Goal: Obtain resource: Obtain resource

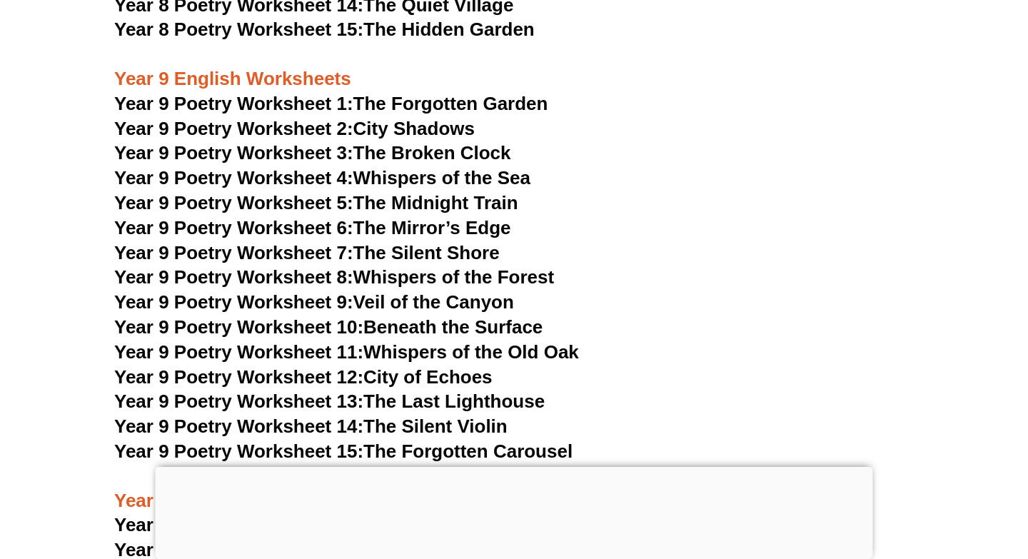
scroll to position [9840, 0]
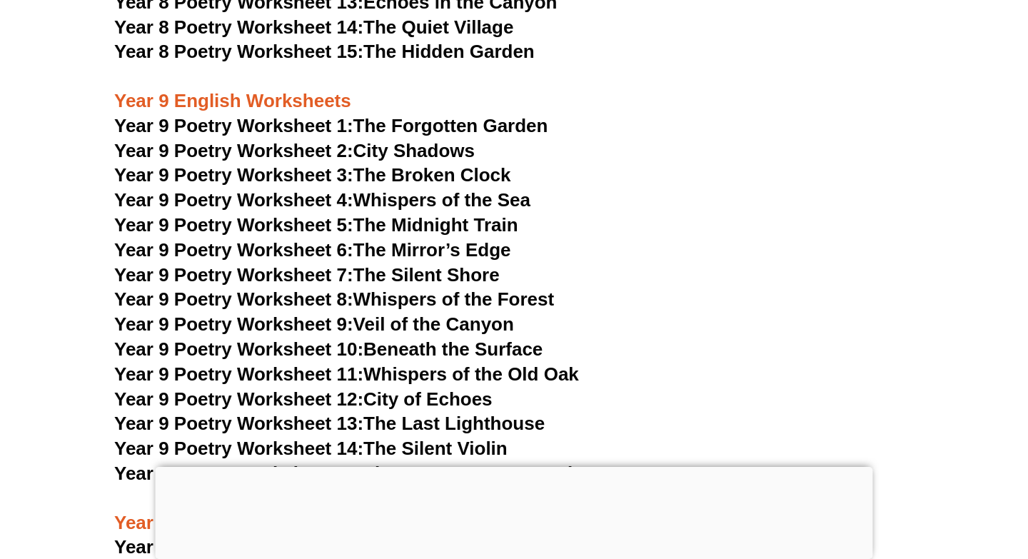
click at [497, 214] on link "Year 9 Poetry Worksheet 5: The Midnight Train" at bounding box center [316, 224] width 404 height 21
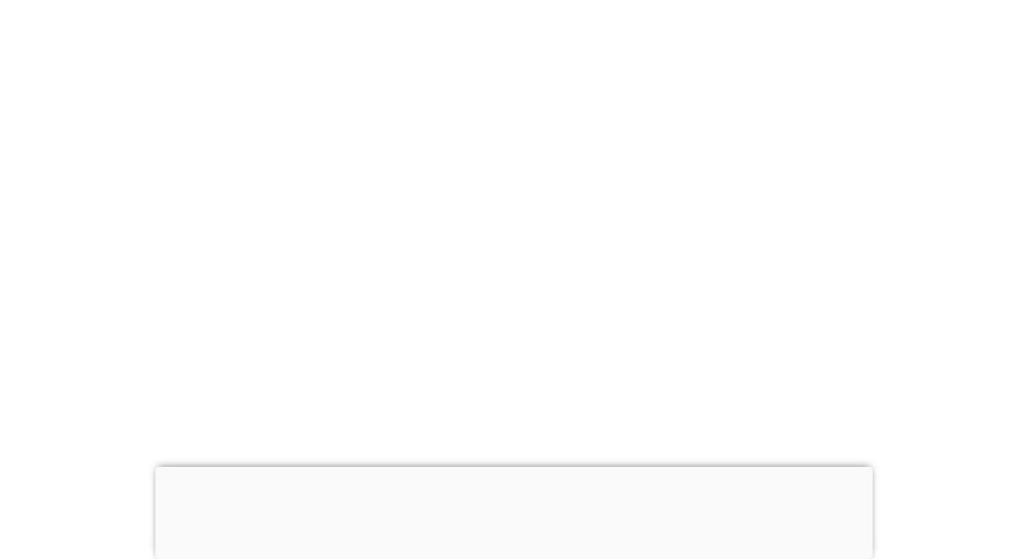
scroll to position [9269, 0]
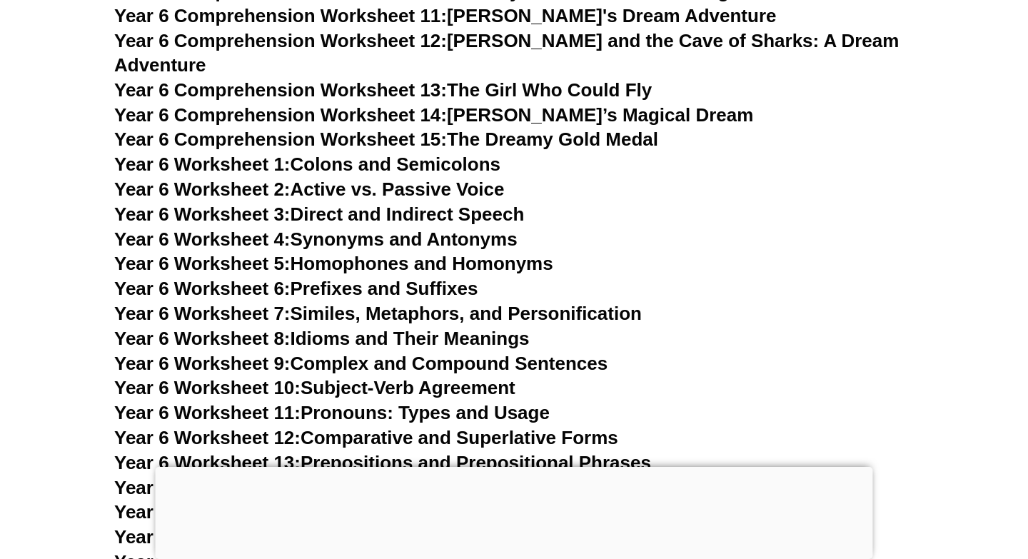
scroll to position [8499, 0]
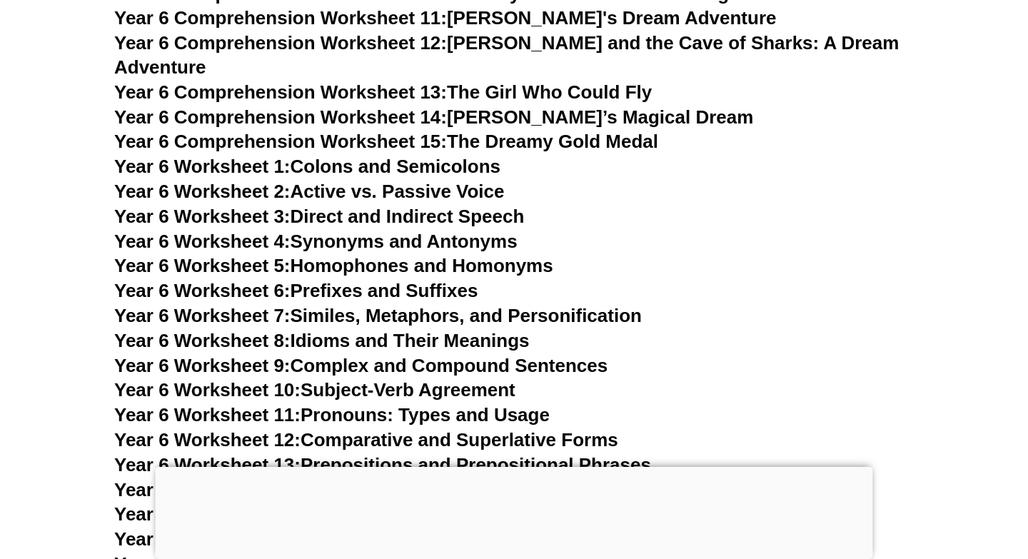
click at [507, 131] on link "Year 6 Comprehension Worksheet 15: The Dreamy Gold Medal" at bounding box center [386, 141] width 544 height 21
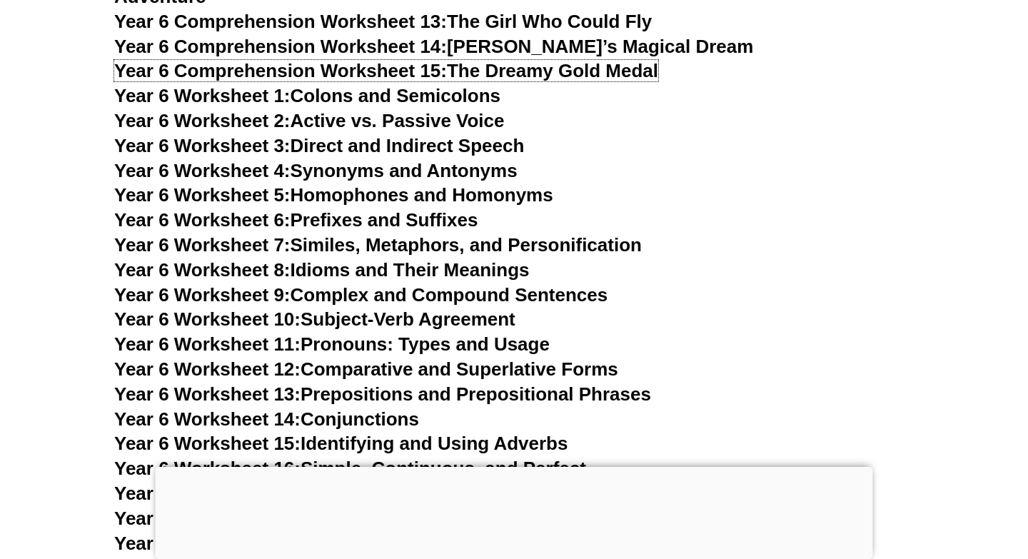
scroll to position [8571, 0]
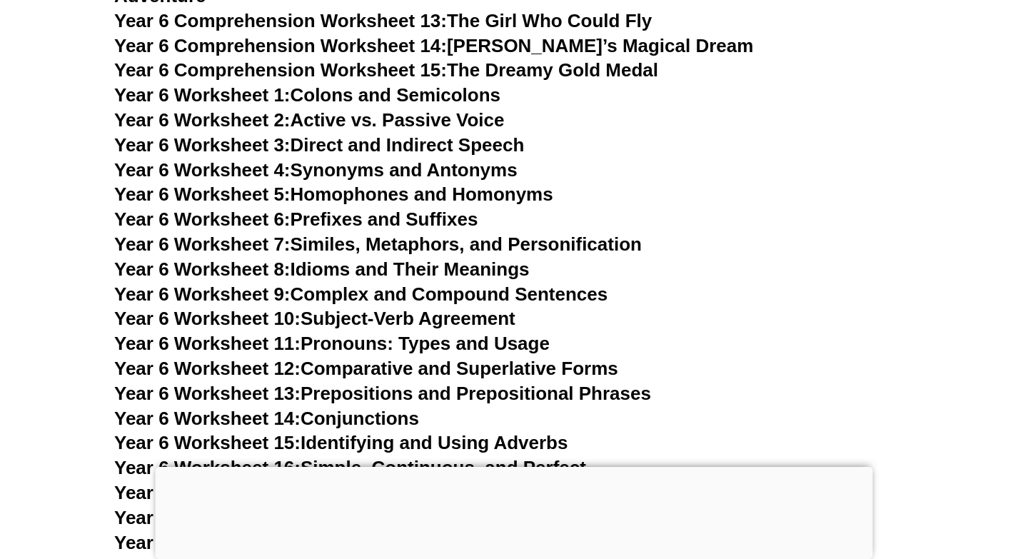
click at [776, 283] on h3 "Year 6 Worksheet 9: Complex and Compound Sentences" at bounding box center [513, 295] width 799 height 24
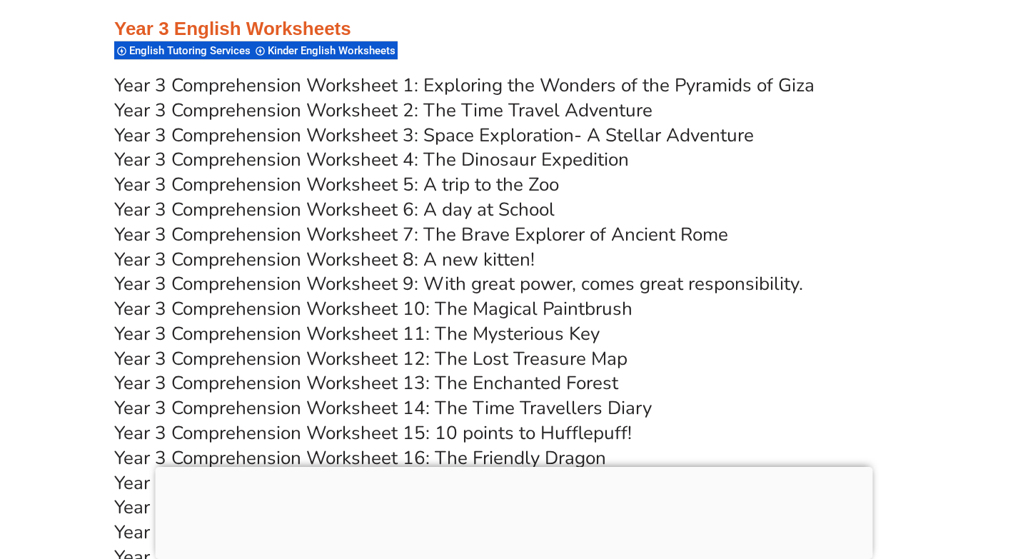
scroll to position [4737, 0]
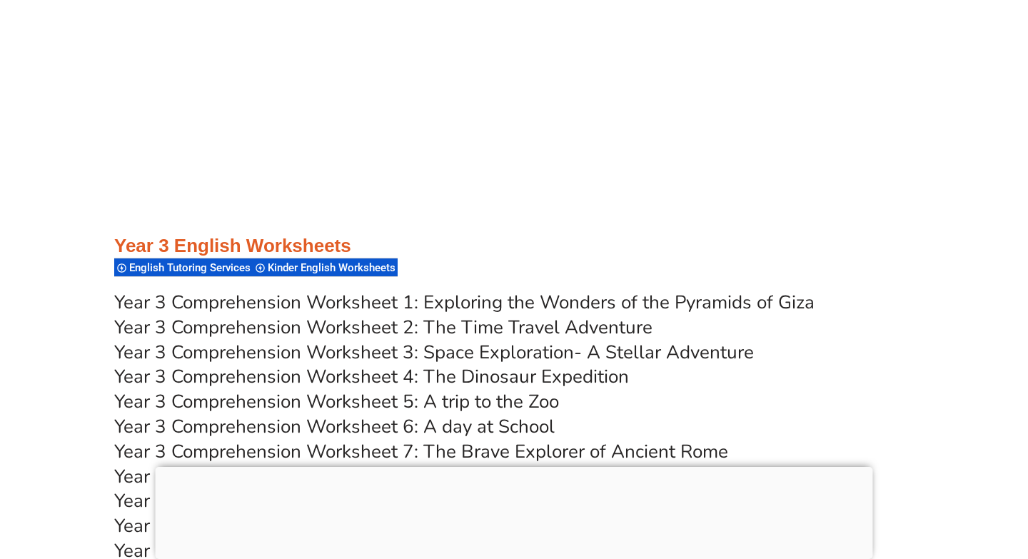
click at [338, 216] on div at bounding box center [513, 216] width 799 height 36
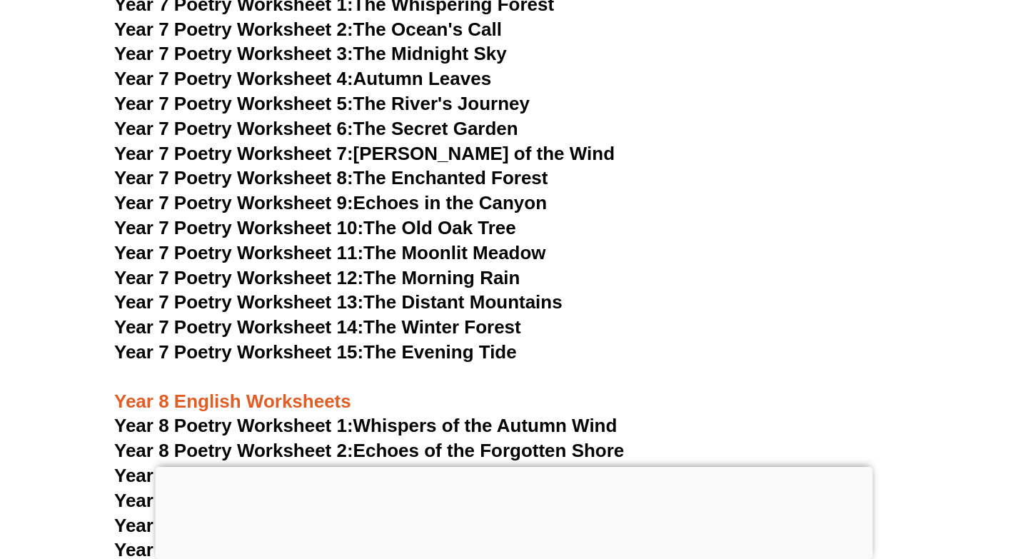
scroll to position [9317, 0]
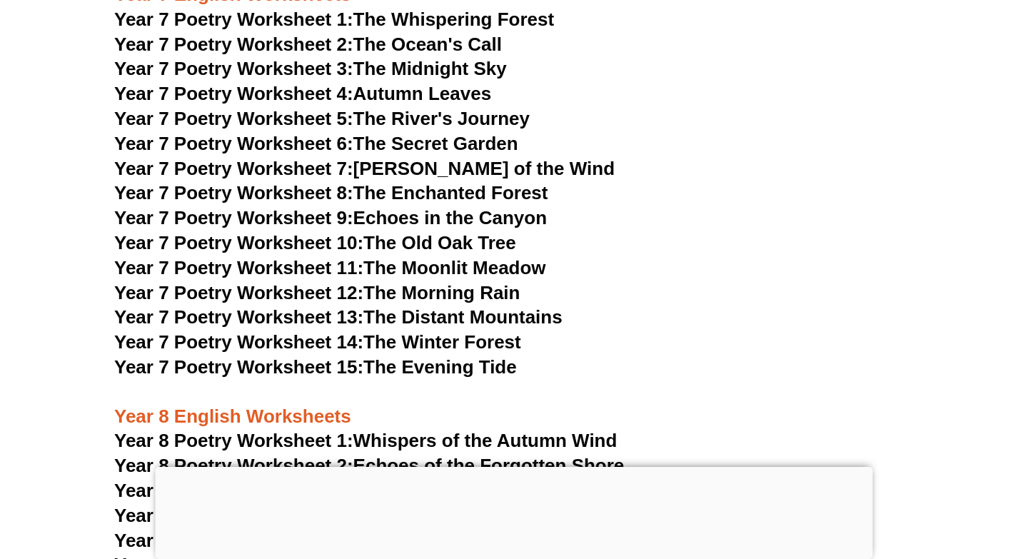
click at [351, 282] on span "Year 7 Poetry Worksheet 12:" at bounding box center [238, 292] width 249 height 21
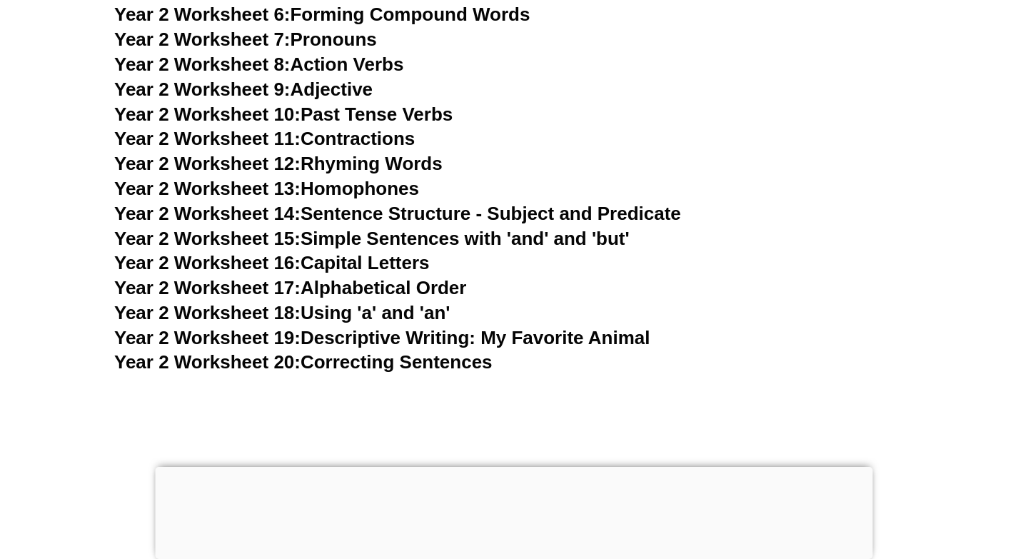
scroll to position [4112, 0]
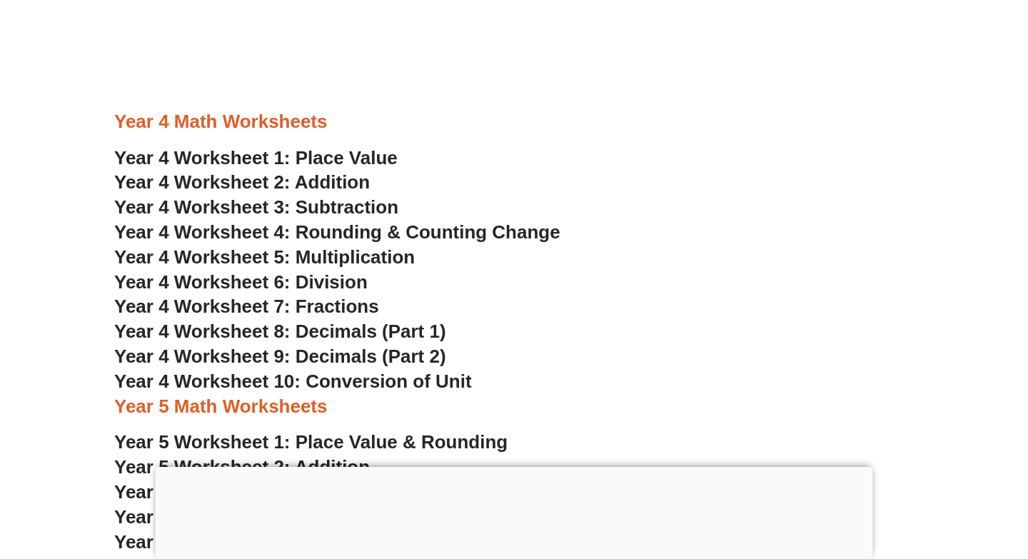
scroll to position [2470, 0]
click at [328, 301] on span "Year 4 Worksheet 7: Fractions" at bounding box center [246, 305] width 265 height 21
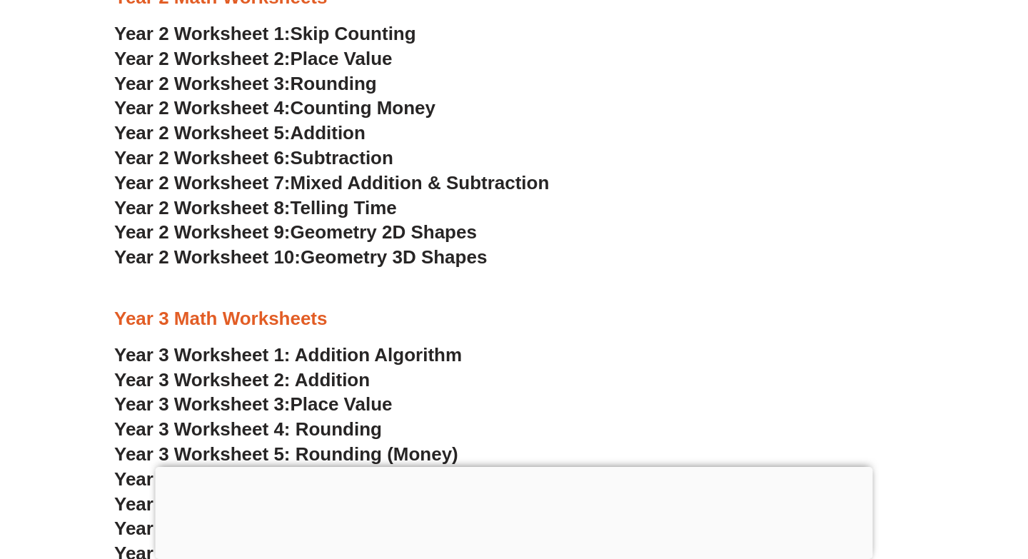
scroll to position [1707, 0]
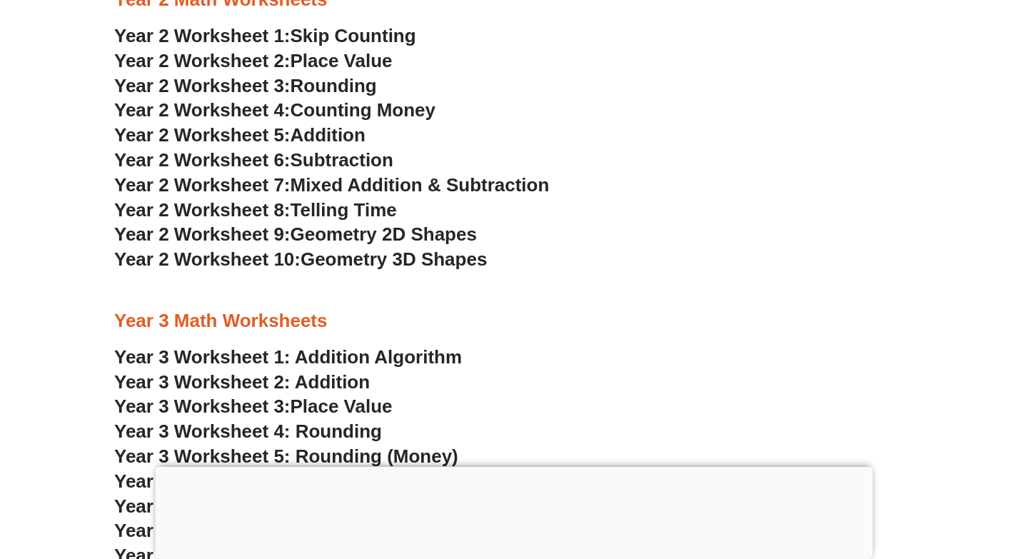
click at [332, 58] on span "Place Value" at bounding box center [341, 60] width 102 height 21
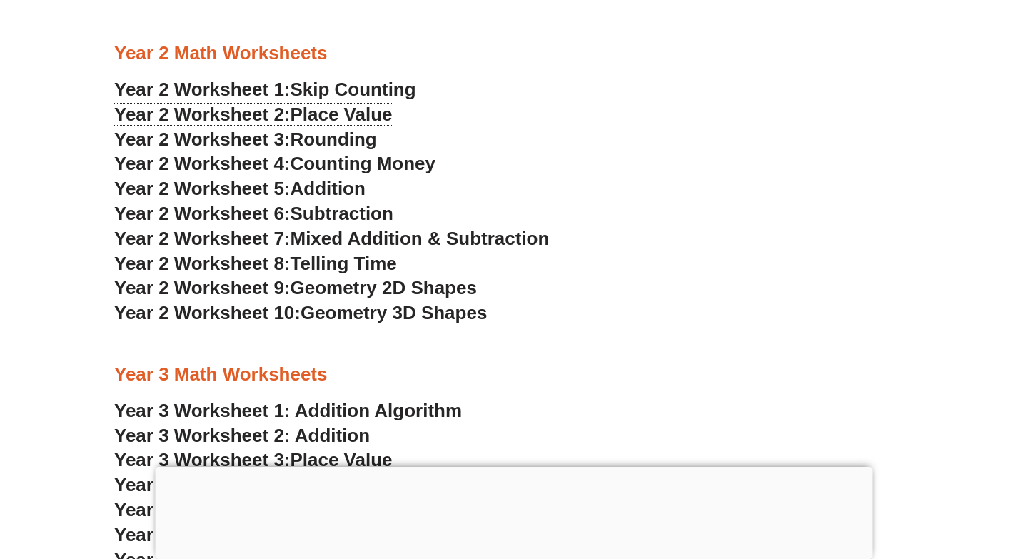
scroll to position [1641, 0]
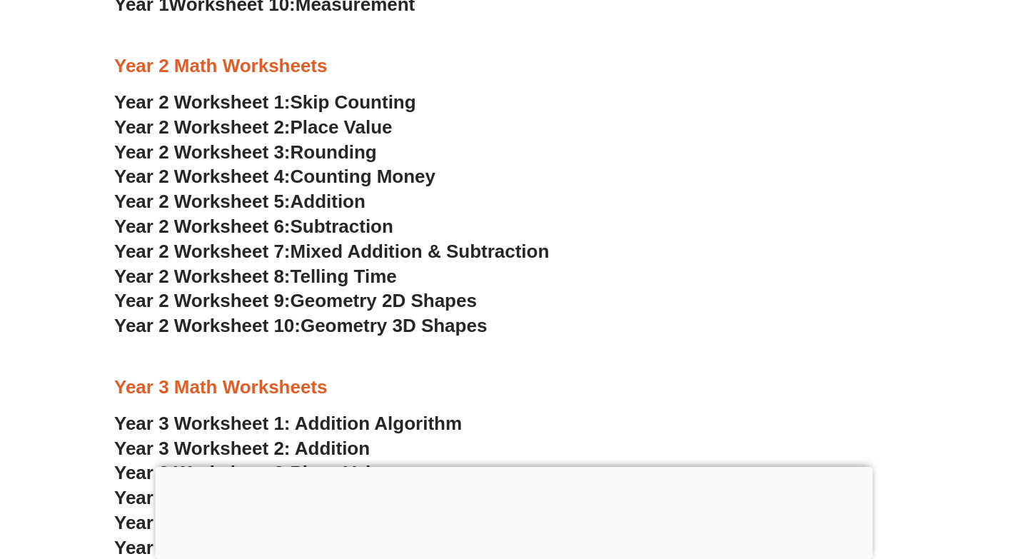
click at [346, 94] on span "Skip Counting" at bounding box center [353, 101] width 126 height 21
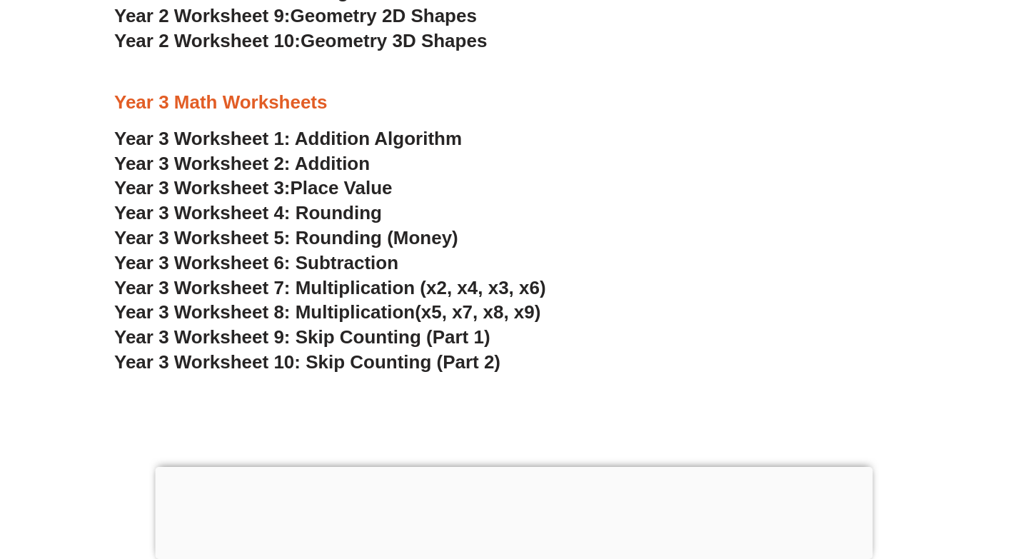
scroll to position [1928, 0]
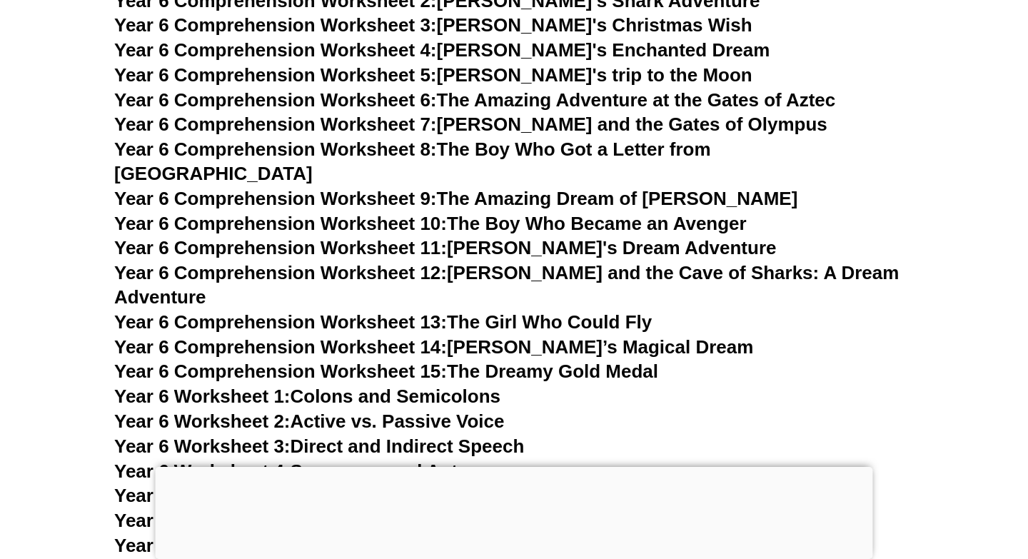
scroll to position [7996, 0]
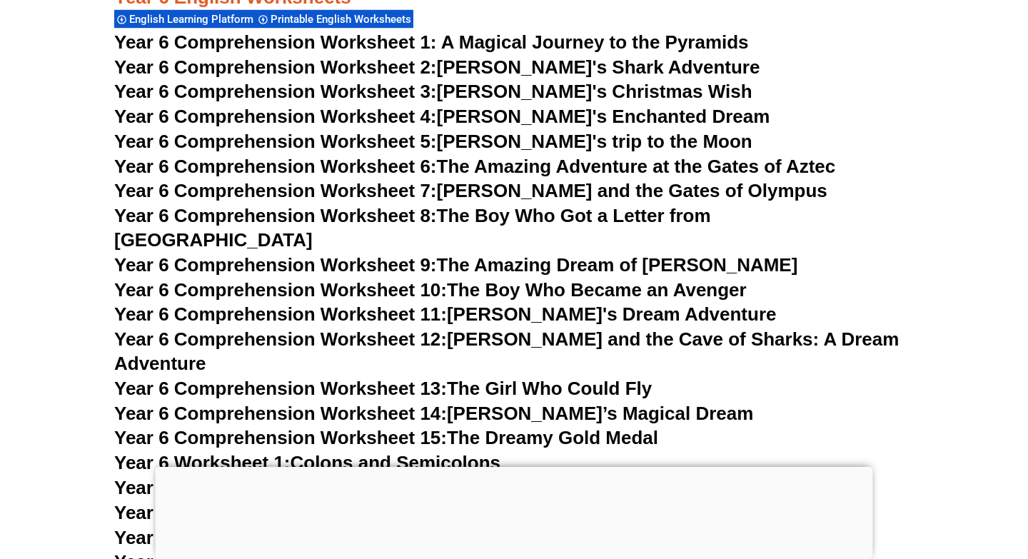
click at [145, 279] on span "Year 6 Comprehension Worksheet 10:" at bounding box center [280, 289] width 333 height 21
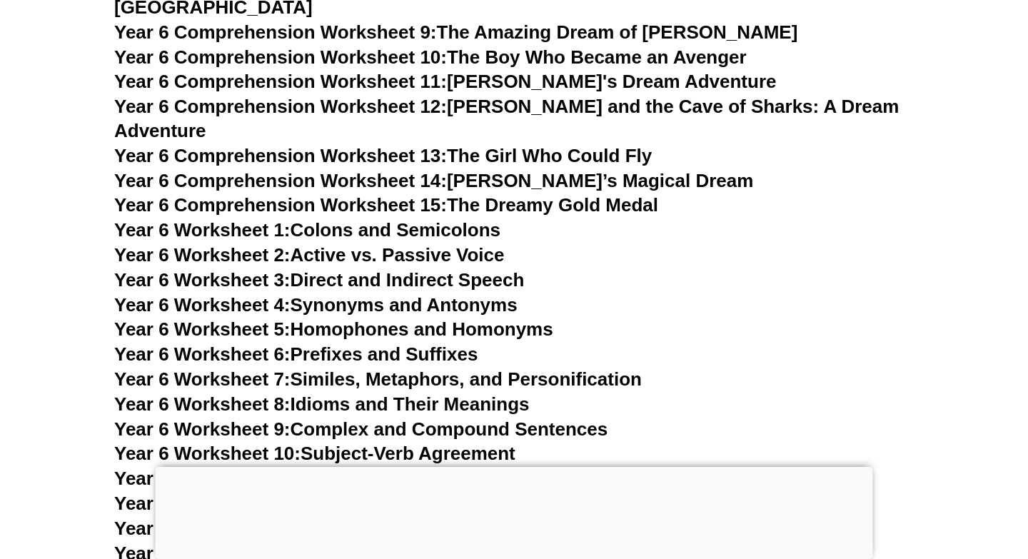
scroll to position [8200, 0]
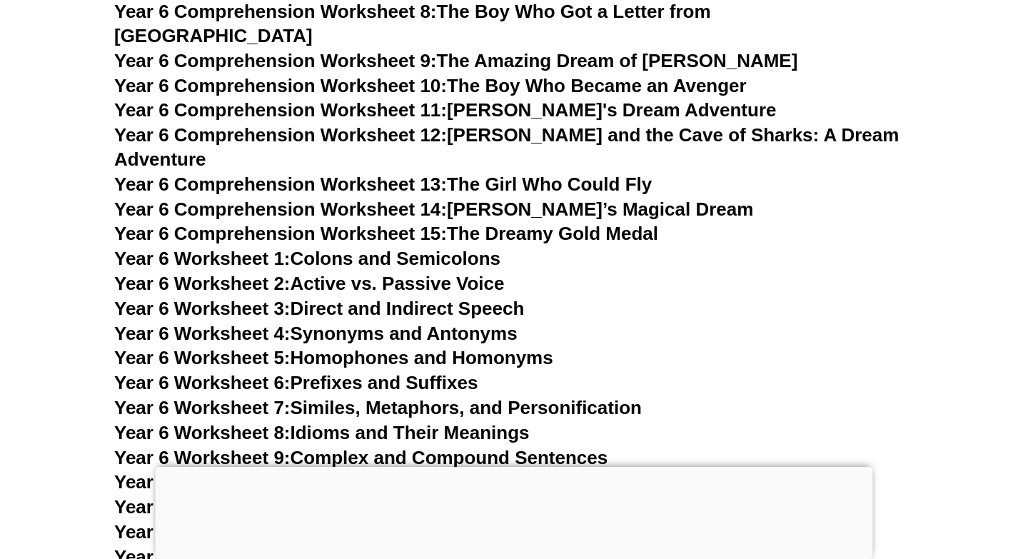
click at [350, 124] on span "Year 6 Comprehension Worksheet 12:" at bounding box center [280, 134] width 333 height 21
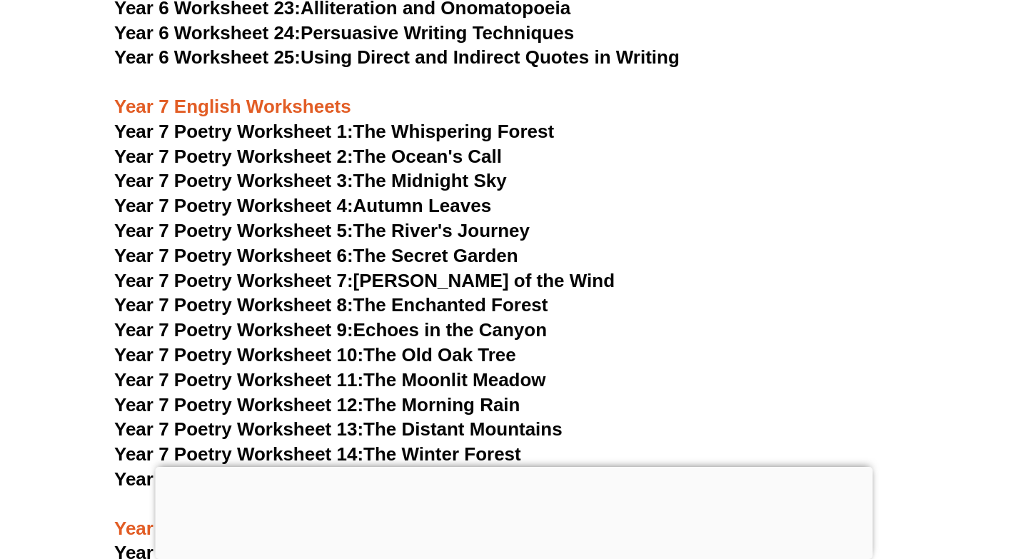
click at [534, 294] on link "Year 7 Poetry Worksheet 8: The Enchanted Forest" at bounding box center [330, 304] width 433 height 21
